Goal: Information Seeking & Learning: Compare options

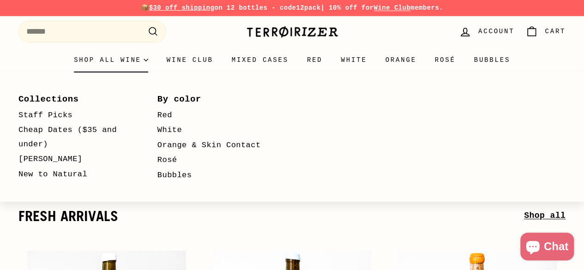
click at [78, 60] on summary "Shop all wine" at bounding box center [111, 60] width 93 height 25
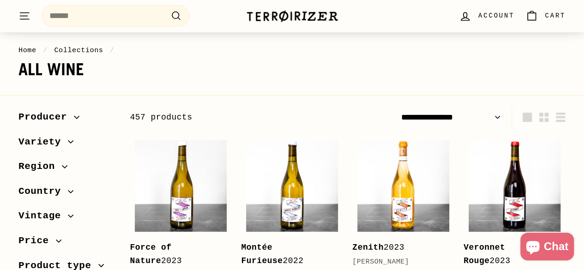
scroll to position [92, 0]
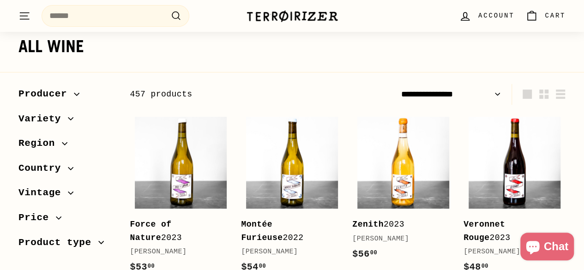
click at [469, 91] on select "**********" at bounding box center [451, 94] width 108 height 21
select select "**********"
click at [397, 84] on select "**********" at bounding box center [451, 94] width 108 height 21
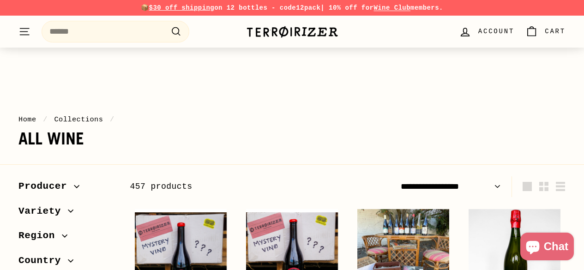
scroll to position [185, 0]
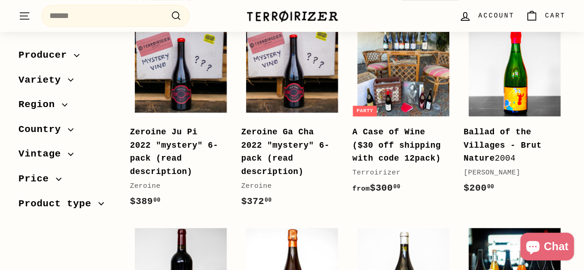
click at [522, 78] on img at bounding box center [514, 70] width 92 height 92
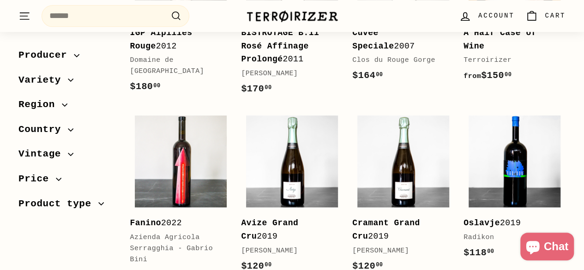
scroll to position [508, 0]
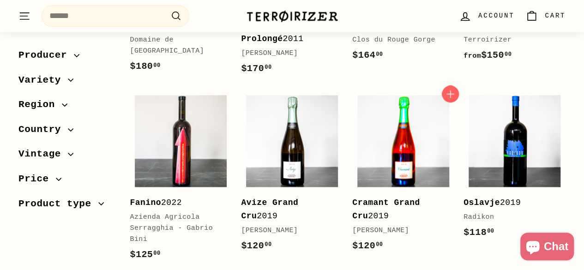
click at [381, 154] on img at bounding box center [403, 141] width 92 height 92
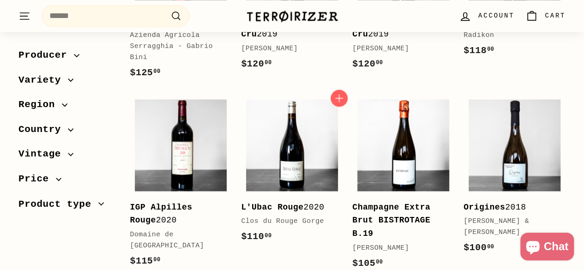
scroll to position [551, 0]
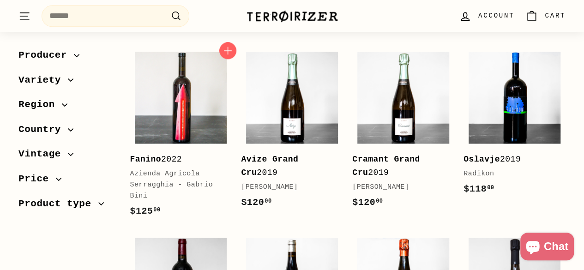
click at [159, 154] on div "Fanino 2022 Azienda Agricola Serragghia - Gabrio Bini" at bounding box center [176, 177] width 93 height 49
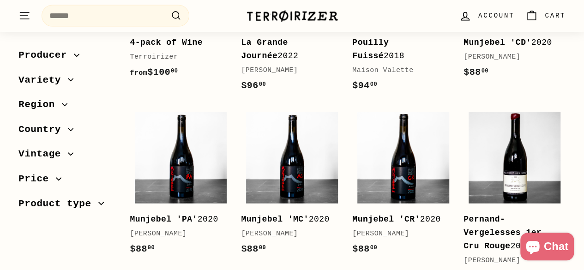
scroll to position [1056, 0]
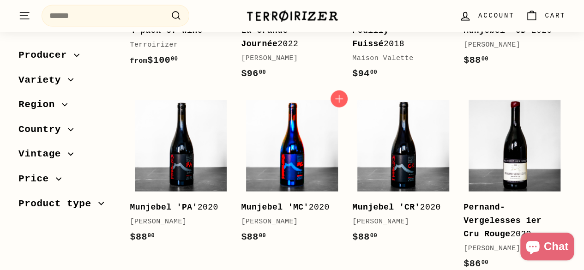
click at [270, 149] on img at bounding box center [292, 146] width 92 height 92
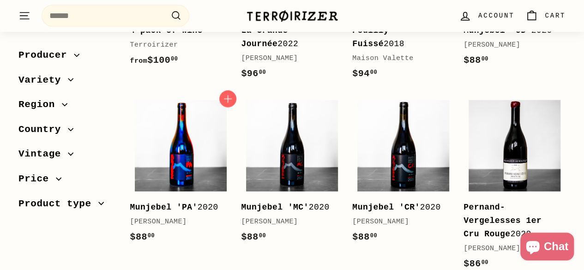
scroll to position [1049, 0]
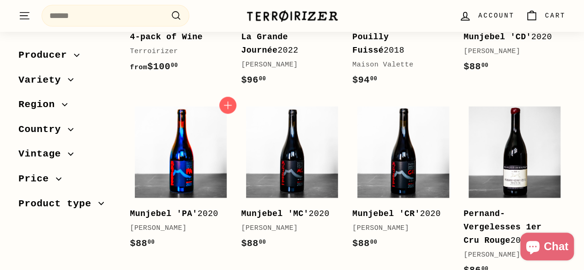
click at [180, 172] on img at bounding box center [181, 153] width 92 height 92
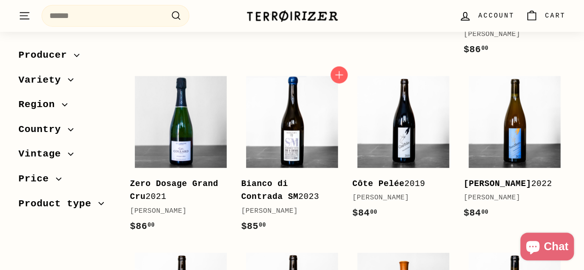
scroll to position [1273, 0]
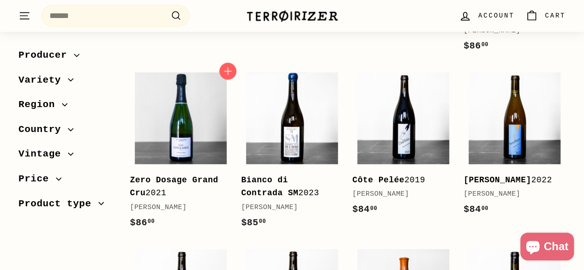
click at [172, 175] on b "Zero Dosage Grand Cru" at bounding box center [174, 186] width 88 height 23
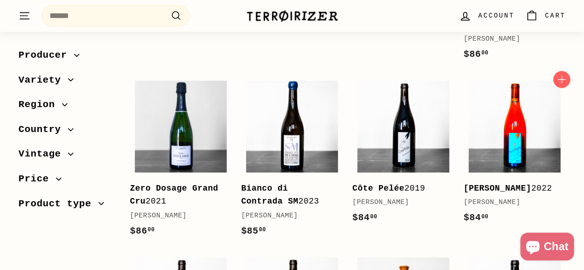
click at [491, 105] on img at bounding box center [514, 127] width 92 height 92
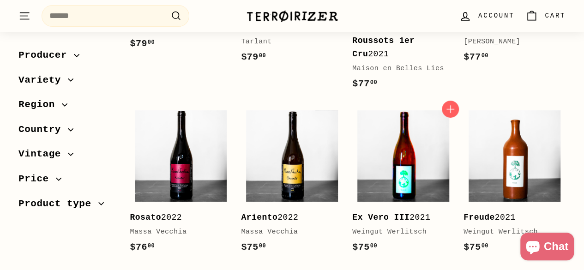
scroll to position [1811, 0]
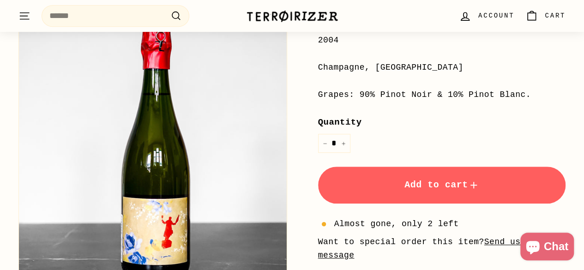
scroll to position [277, 0]
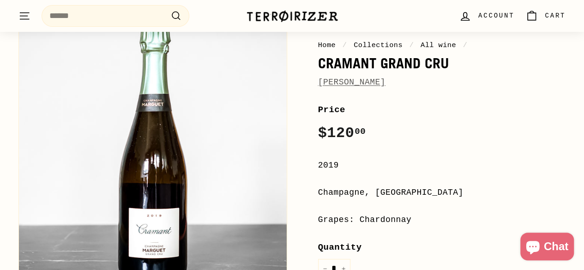
scroll to position [92, 0]
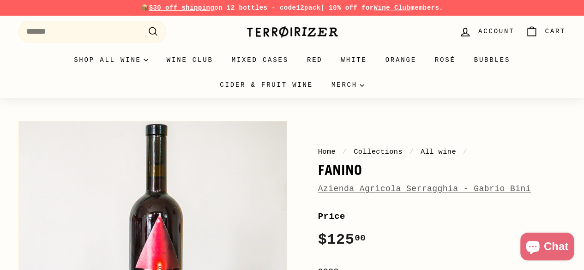
click at [388, 188] on link "Azienda Agricola Serragghia - Gabrio Bini" at bounding box center [424, 188] width 213 height 9
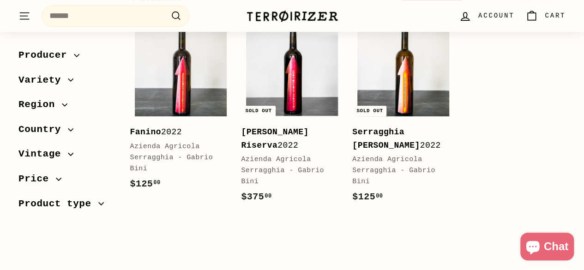
scroll to position [138, 0]
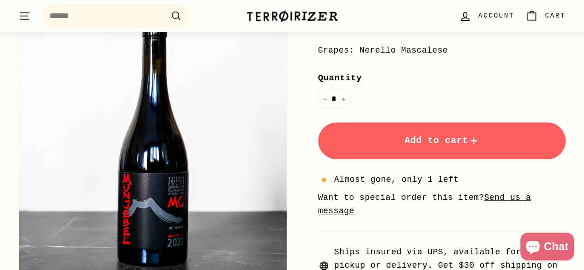
scroll to position [277, 0]
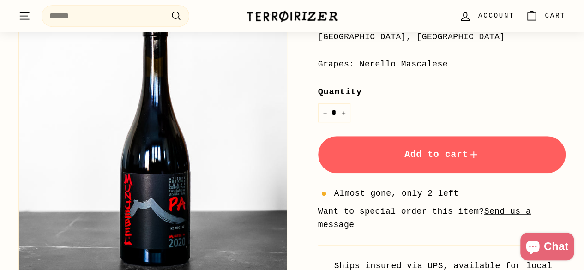
scroll to position [369, 0]
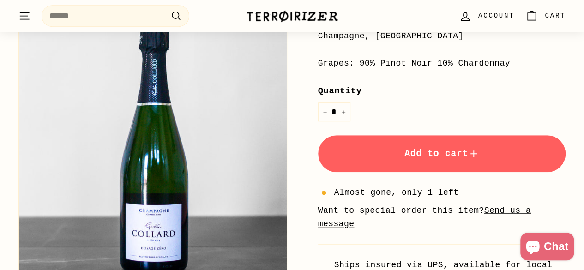
scroll to position [277, 0]
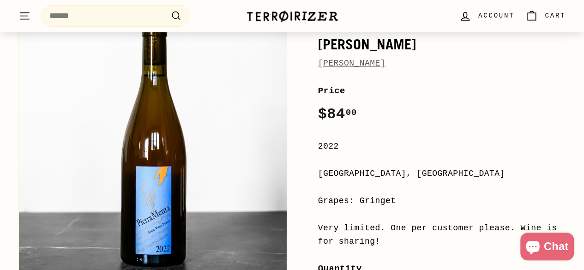
scroll to position [138, 0]
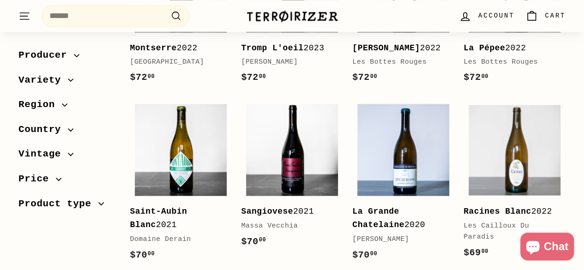
scroll to position [646, 0]
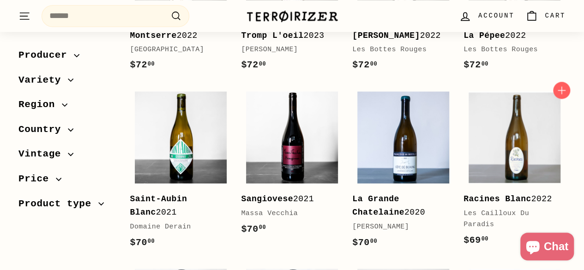
click at [515, 194] on b "Racines Blanc" at bounding box center [496, 198] width 67 height 9
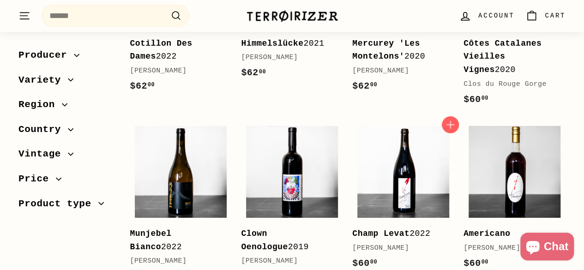
scroll to position [1381, 0]
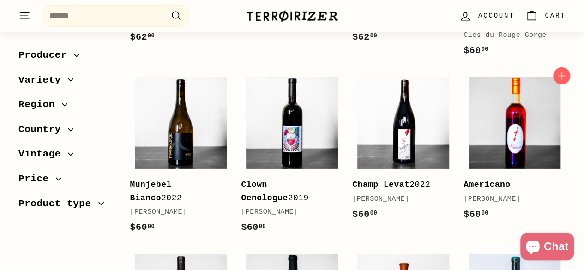
click at [502, 116] on img at bounding box center [514, 123] width 92 height 92
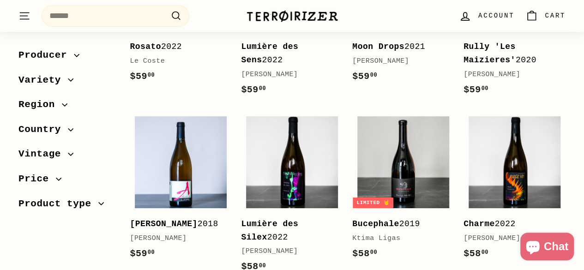
scroll to position [1741, 0]
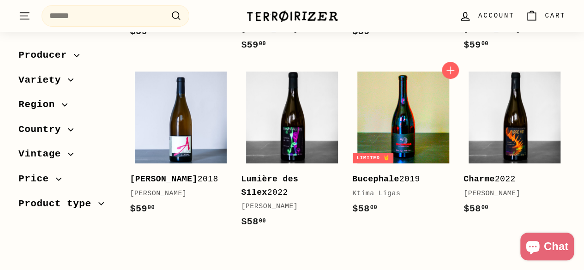
click at [383, 98] on img at bounding box center [403, 118] width 92 height 92
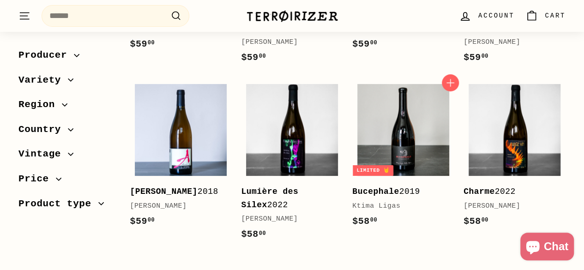
scroll to position [1775, 0]
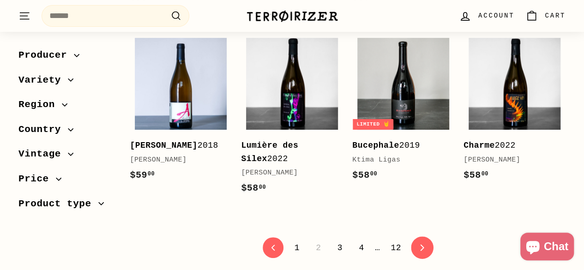
click at [420, 245] on icon "icon-chevron" at bounding box center [422, 248] width 6 height 6
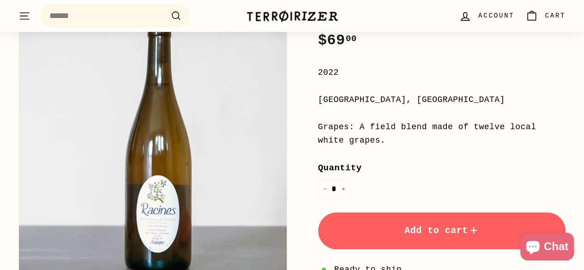
scroll to position [277, 0]
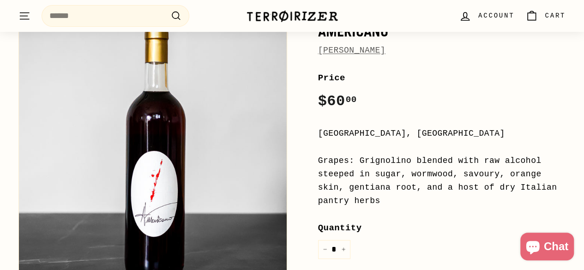
scroll to position [185, 0]
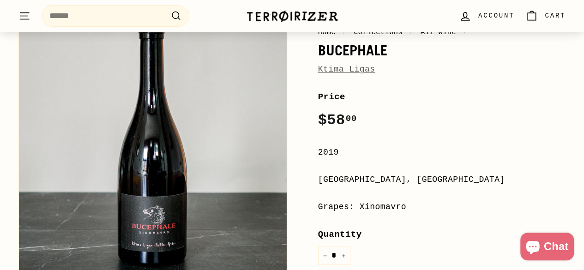
scroll to position [138, 0]
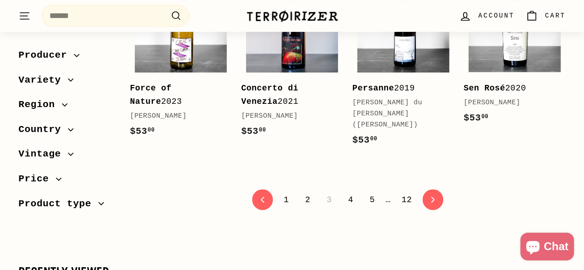
scroll to position [1846, 0]
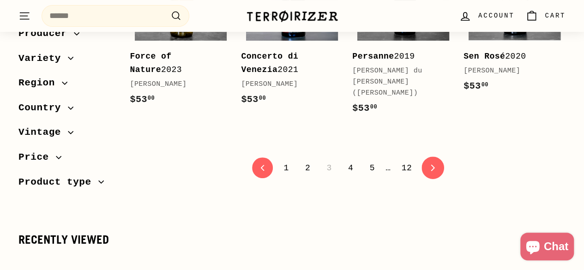
click at [429, 156] on link "icon-chevron Next" at bounding box center [432, 167] width 23 height 23
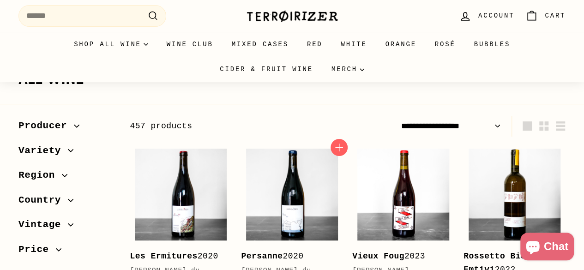
scroll to position [138, 0]
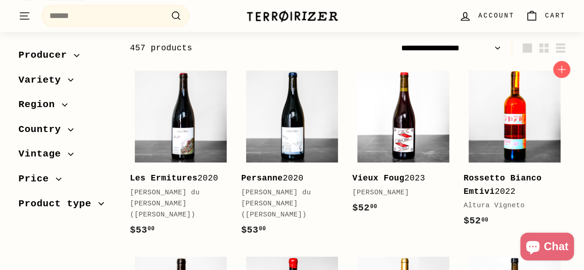
click at [471, 149] on img at bounding box center [514, 117] width 92 height 92
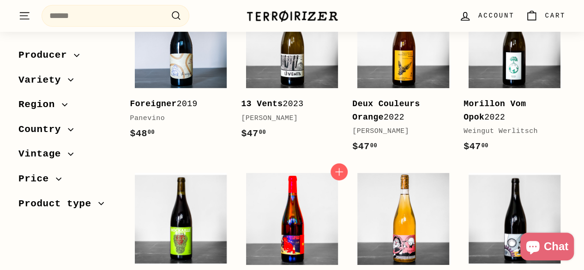
scroll to position [1384, 0]
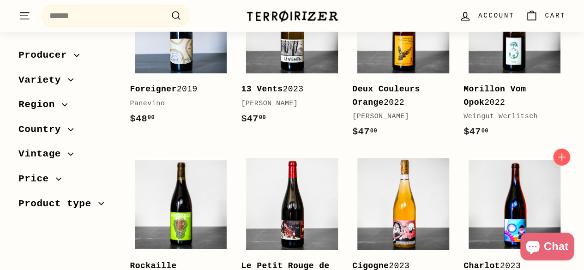
click at [524, 158] on img at bounding box center [514, 204] width 92 height 92
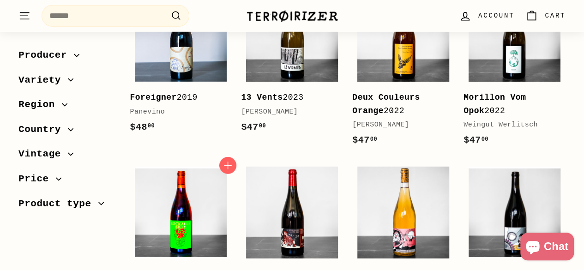
click at [156, 167] on img at bounding box center [181, 213] width 92 height 92
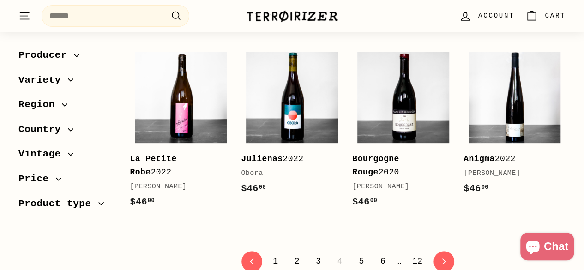
scroll to position [1876, 0]
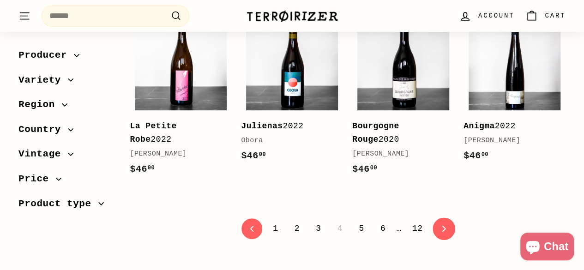
click at [440, 225] on icon "icon-chevron" at bounding box center [443, 228] width 6 height 6
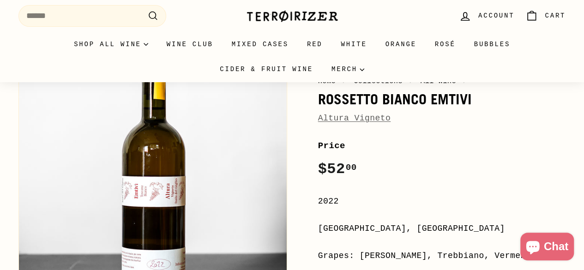
scroll to position [138, 0]
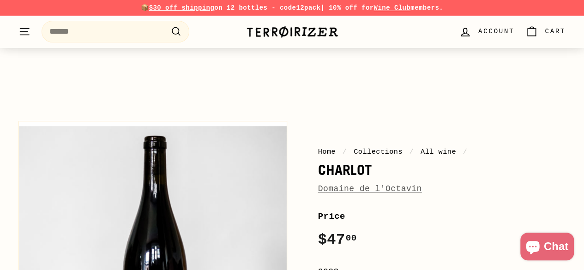
scroll to position [138, 0]
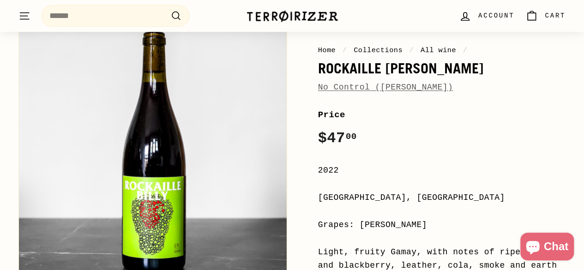
scroll to position [92, 0]
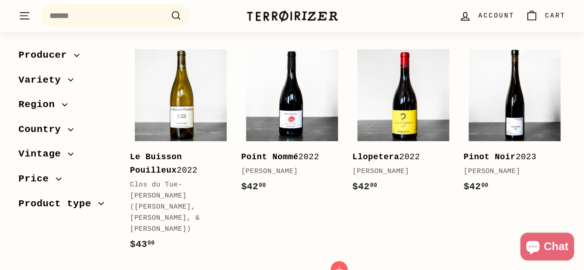
scroll to position [1384, 0]
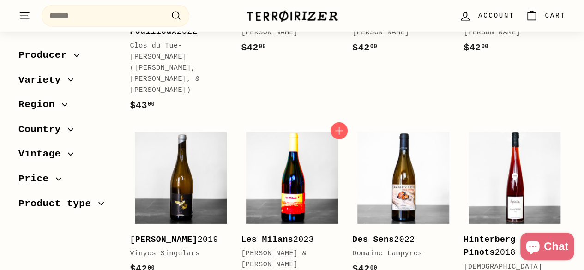
click at [300, 180] on img at bounding box center [292, 178] width 92 height 92
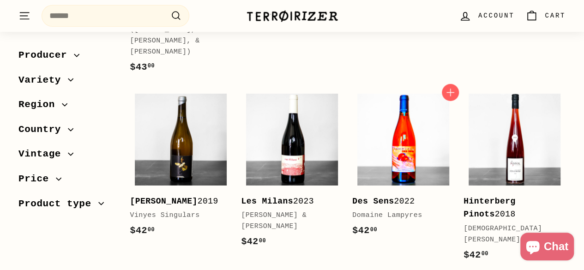
scroll to position [1421, 0]
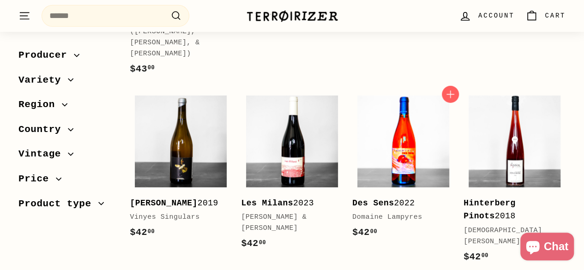
click at [387, 108] on img at bounding box center [403, 142] width 92 height 92
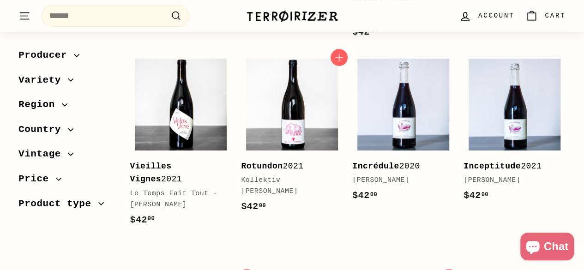
scroll to position [1826, 0]
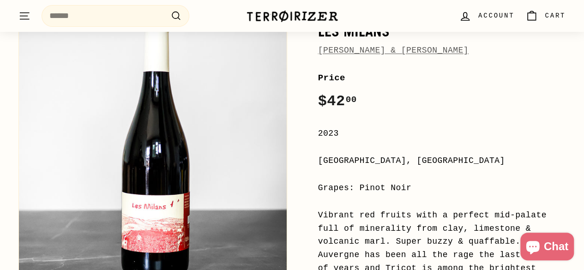
scroll to position [185, 0]
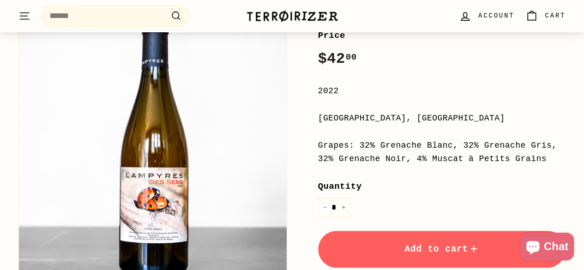
scroll to position [185, 0]
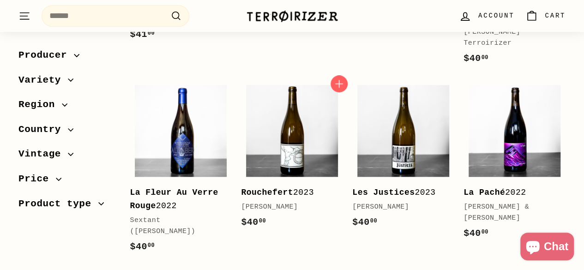
scroll to position [369, 0]
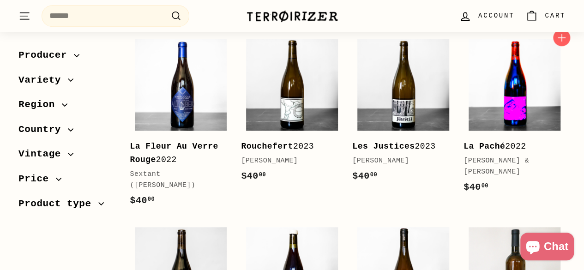
click at [516, 108] on img at bounding box center [514, 85] width 92 height 92
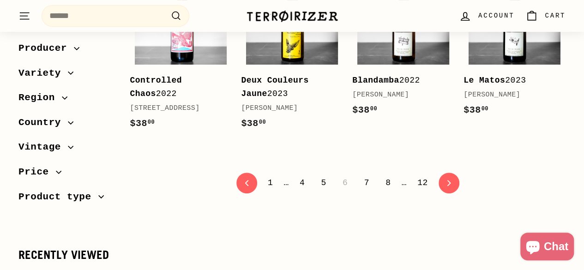
scroll to position [1892, 0]
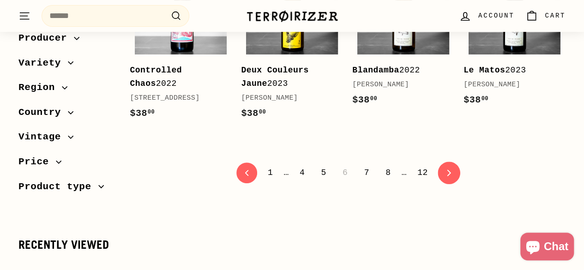
click at [445, 169] on icon "icon-chevron" at bounding box center [448, 172] width 6 height 6
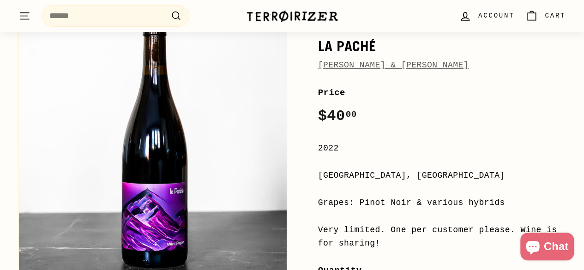
scroll to position [138, 0]
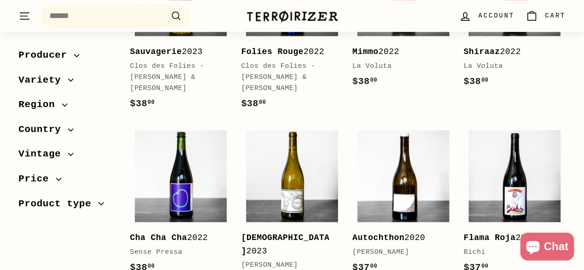
scroll to position [508, 0]
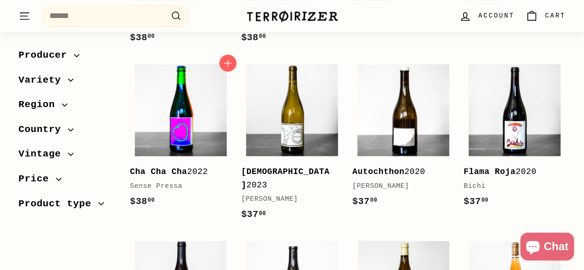
click at [186, 111] on img at bounding box center [181, 110] width 92 height 92
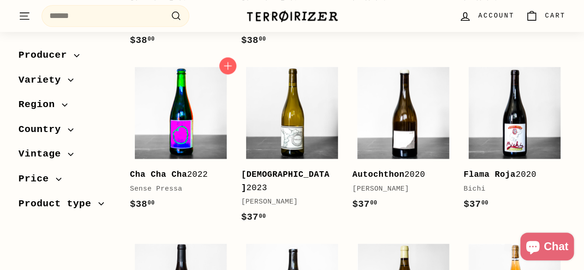
click at [215, 114] on img at bounding box center [181, 113] width 92 height 92
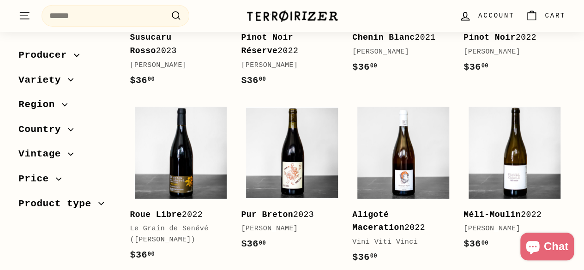
scroll to position [1241, 0]
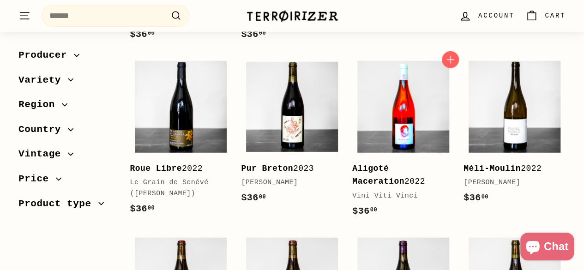
click at [413, 133] on img at bounding box center [403, 107] width 92 height 92
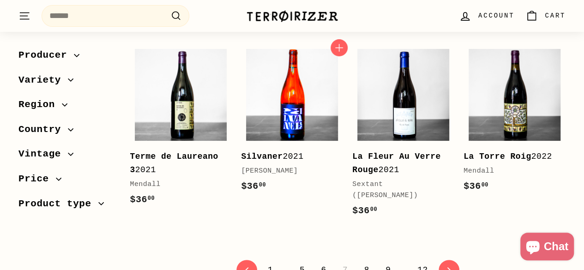
scroll to position [1879, 0]
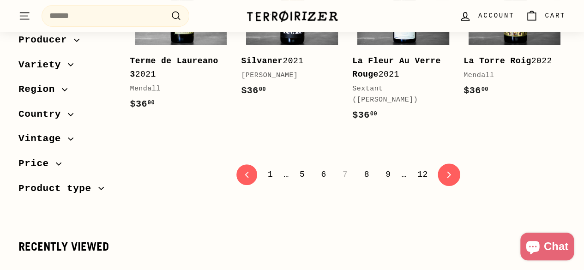
click at [447, 171] on icon "icon-chevron" at bounding box center [448, 174] width 6 height 6
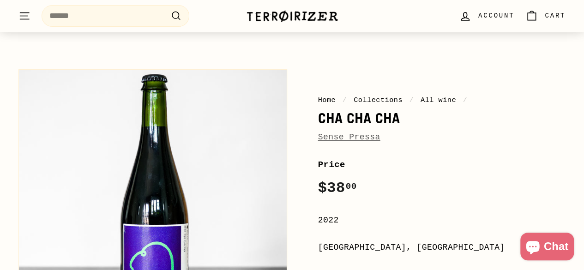
scroll to position [138, 0]
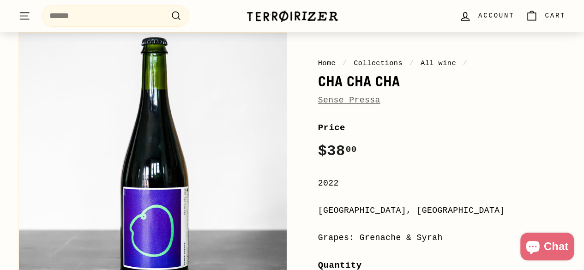
scroll to position [92, 0]
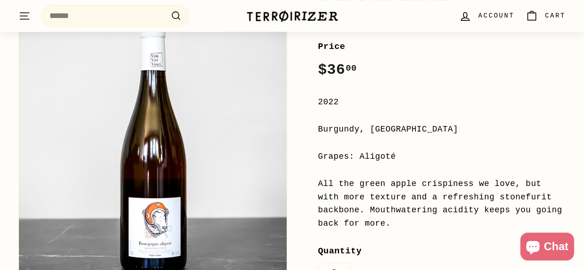
scroll to position [185, 0]
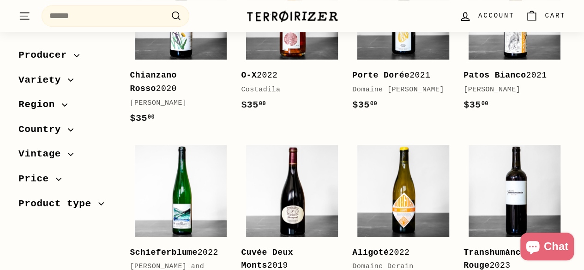
scroll to position [461, 0]
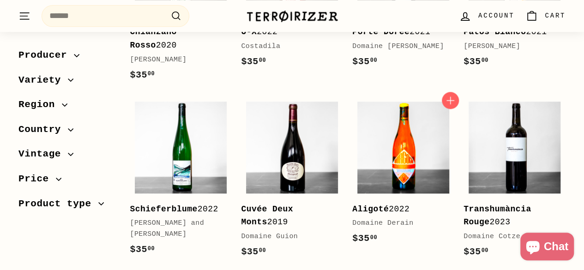
click at [386, 145] on img at bounding box center [403, 148] width 92 height 92
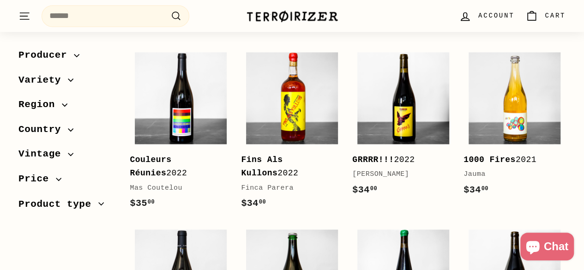
scroll to position [690, 0]
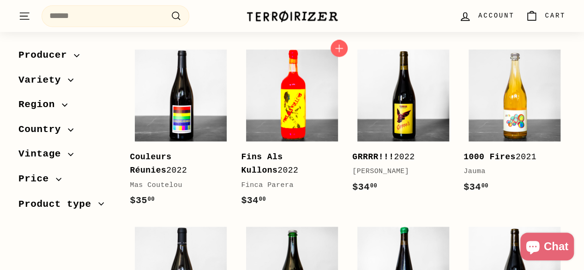
click at [315, 127] on img at bounding box center [292, 95] width 92 height 92
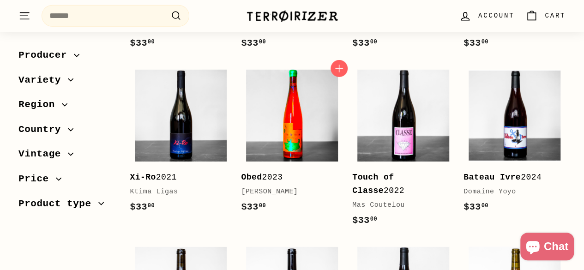
scroll to position [1379, 0]
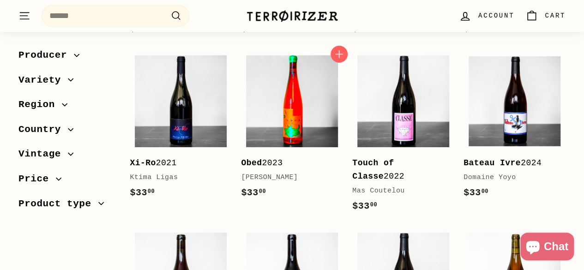
click at [304, 143] on img at bounding box center [292, 101] width 92 height 92
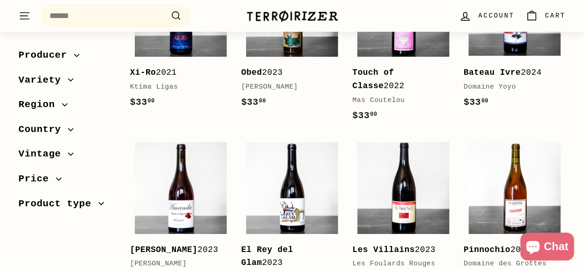
scroll to position [1415, 0]
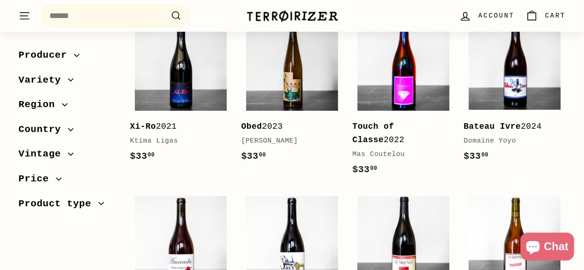
click at [381, 108] on img at bounding box center [403, 65] width 92 height 92
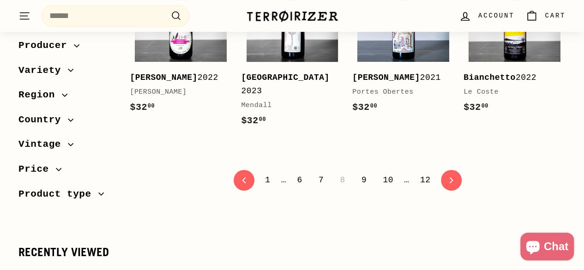
scroll to position [1821, 0]
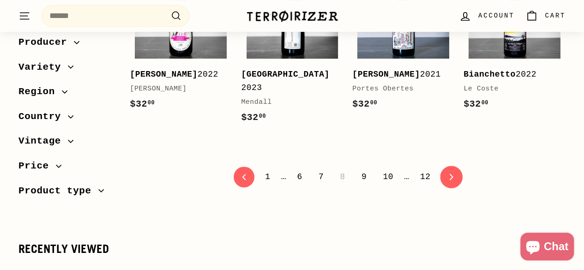
click at [454, 188] on link "icon-chevron Next" at bounding box center [451, 177] width 23 height 23
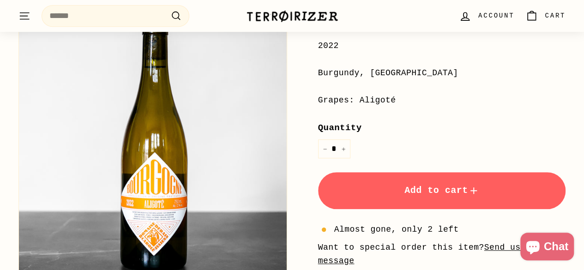
scroll to position [277, 0]
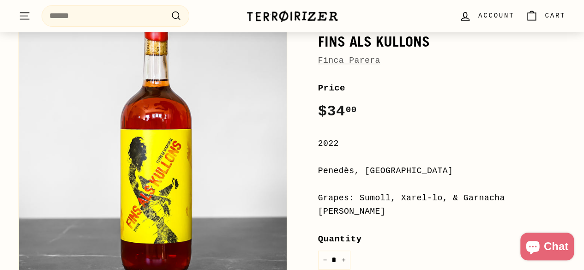
scroll to position [185, 0]
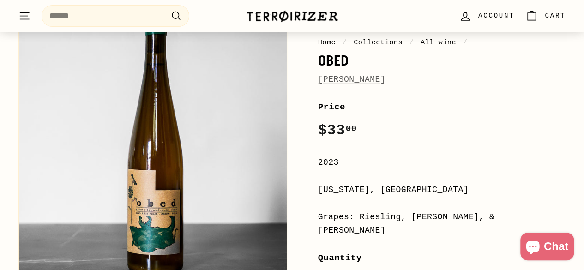
scroll to position [138, 0]
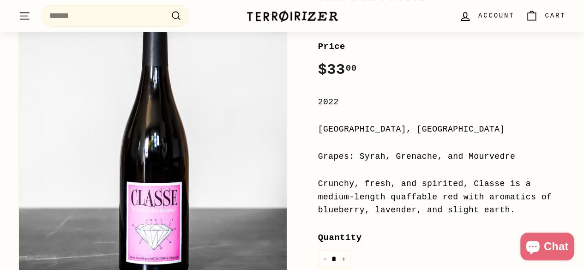
scroll to position [185, 0]
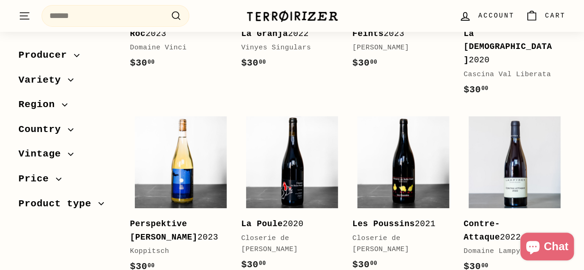
scroll to position [1892, 0]
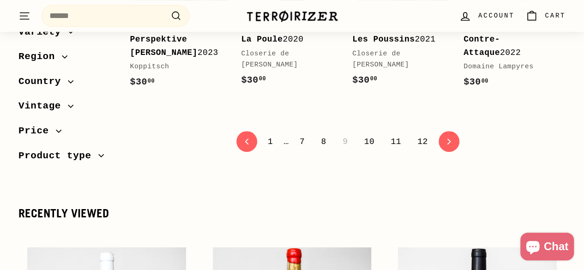
drag, startPoint x: 446, startPoint y: 89, endPoint x: 440, endPoint y: 99, distance: 12.0
click at [446, 138] on icon "icon-chevron" at bounding box center [449, 141] width 6 height 6
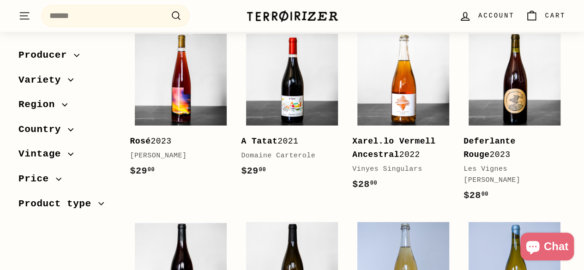
scroll to position [1707, 0]
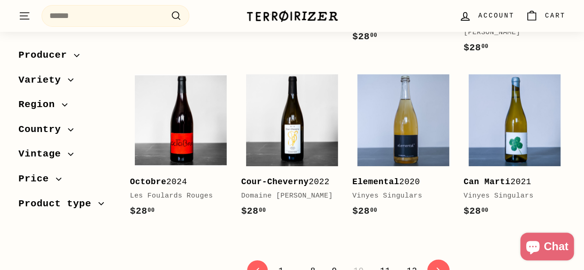
click at [444, 260] on link "icon-chevron Next" at bounding box center [438, 271] width 23 height 23
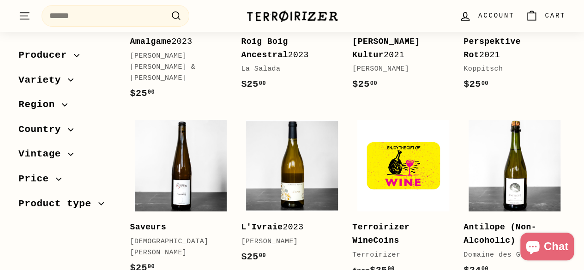
scroll to position [1753, 0]
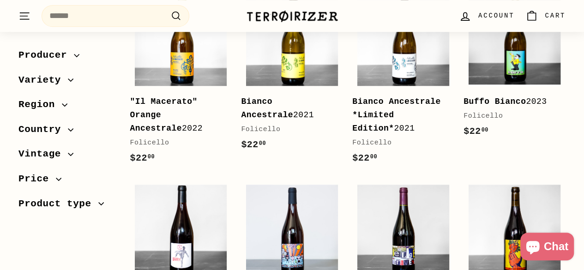
scroll to position [461, 0]
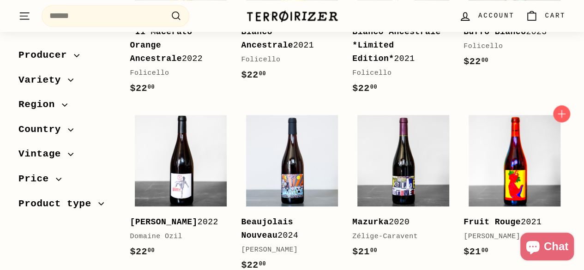
click at [517, 150] on img at bounding box center [514, 161] width 92 height 92
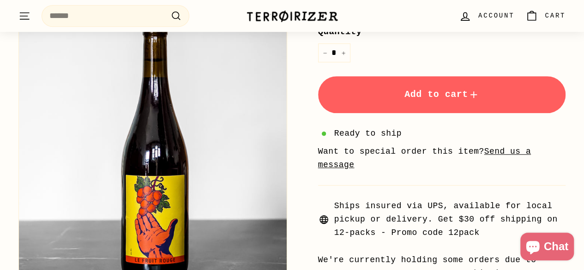
scroll to position [323, 0]
